Goal: Task Accomplishment & Management: Manage account settings

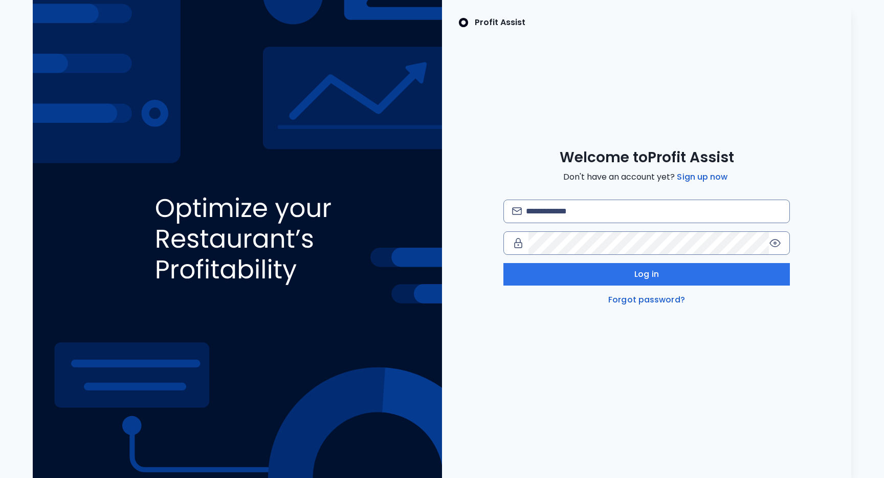
click at [94, 89] on img at bounding box center [237, 239] width 409 height 478
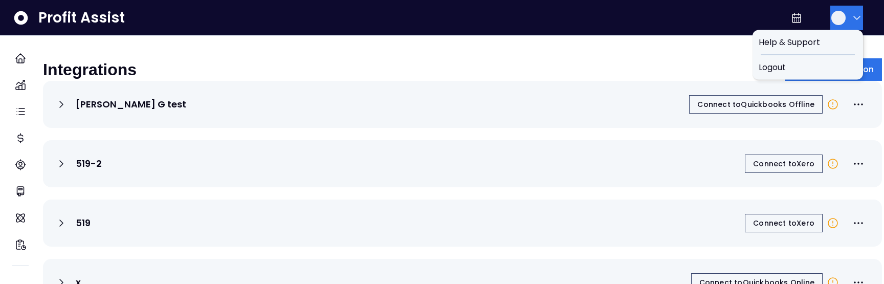
click at [851, 18] on icon "button" at bounding box center [857, 18] width 12 height 12
click at [777, 76] on div "Logout" at bounding box center [808, 67] width 111 height 25
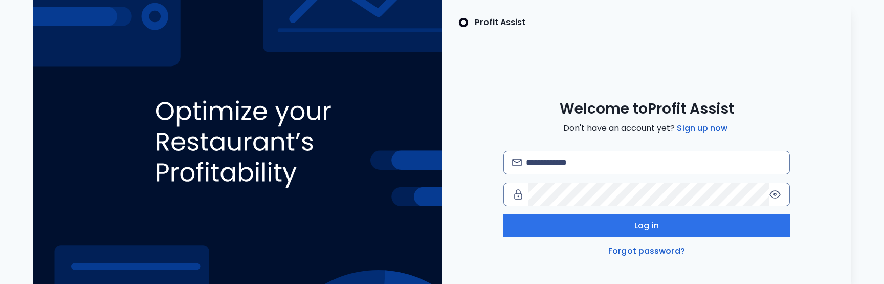
click at [223, 121] on img at bounding box center [237, 142] width 409 height 284
click at [725, 31] on div "Profit Assist Welcome to Profit Assist Don't have an account yet? Sign up now L…" at bounding box center [646, 142] width 409 height 284
click at [442, 125] on div "Welcome to Profit Assist Don't have an account yet? Sign up now Log in Forgot p…" at bounding box center [646, 179] width 409 height 158
